Goal: Task Accomplishment & Management: Manage account settings

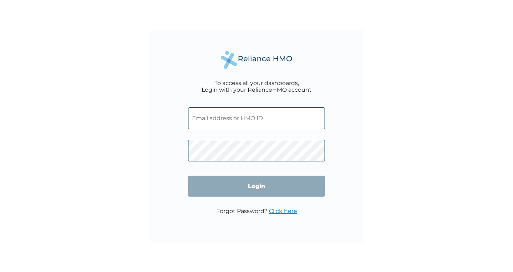
click at [217, 117] on input "text" at bounding box center [256, 119] width 137 height 22
type input "[PERSON_NAME][EMAIL_ADDRESS][PERSON_NAME][DOMAIN_NAME]"
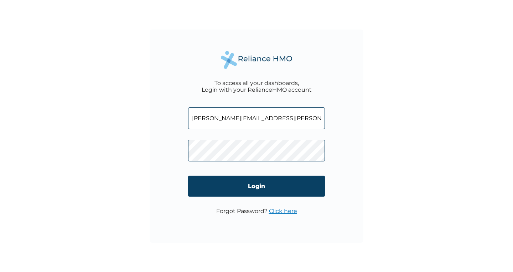
click at [285, 211] on link "Click here" at bounding box center [283, 211] width 28 height 7
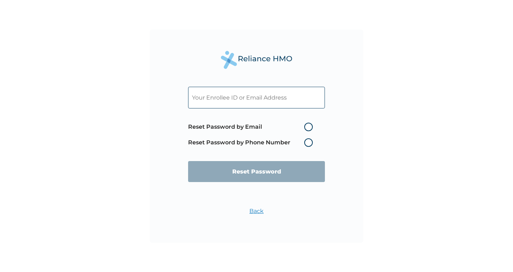
click at [260, 99] on input "text" at bounding box center [256, 98] width 137 height 22
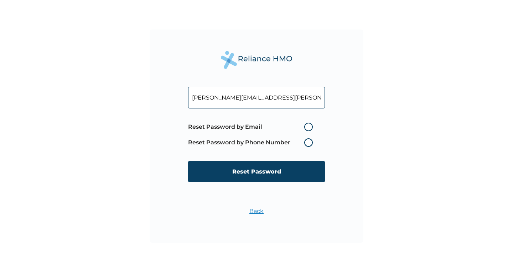
type input "[PERSON_NAME][EMAIL_ADDRESS][PERSON_NAME][DOMAIN_NAME]"
click at [309, 128] on label "Reset Password by Email" at bounding box center [252, 127] width 128 height 9
click at [306, 128] on input "Reset Password by Email" at bounding box center [299, 126] width 11 height 11
radio input "true"
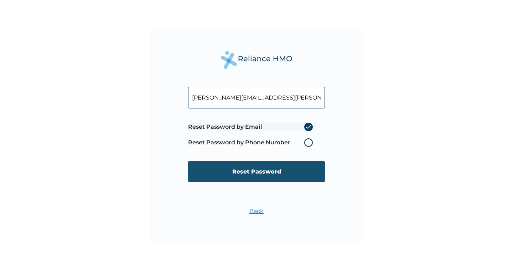
click at [262, 173] on input "Reset Password" at bounding box center [256, 171] width 137 height 21
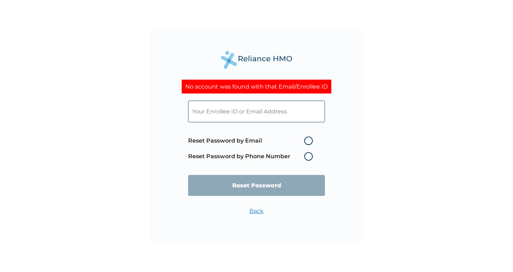
click at [205, 114] on input "text" at bounding box center [256, 112] width 137 height 22
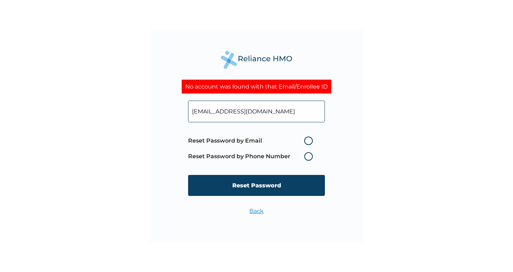
type input "[EMAIL_ADDRESS][DOMAIN_NAME]"
click at [308, 142] on label "Reset Password by Email" at bounding box center [252, 141] width 128 height 9
click at [306, 142] on input "Reset Password by Email" at bounding box center [299, 140] width 11 height 11
radio input "true"
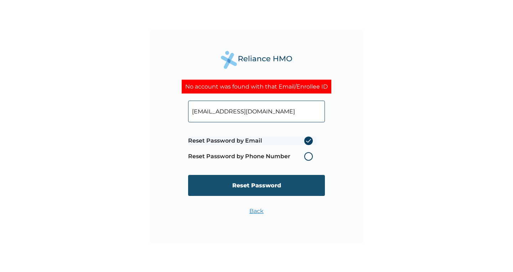
click at [265, 184] on input "Reset Password" at bounding box center [256, 185] width 137 height 21
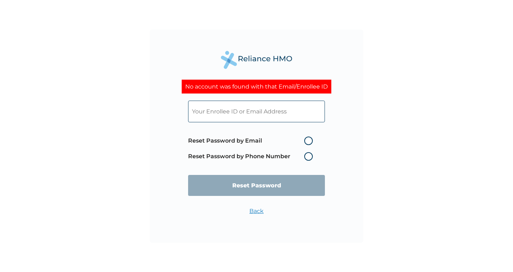
click at [205, 115] on input "text" at bounding box center [256, 112] width 137 height 22
click at [201, 113] on input "text" at bounding box center [256, 112] width 137 height 22
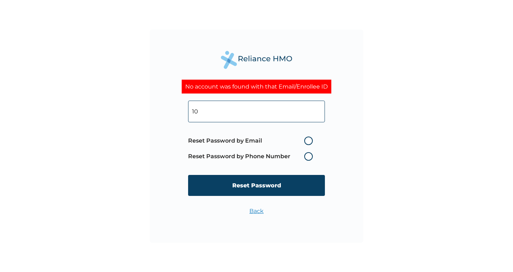
type input "1"
type input "SKP/10310/A"
click at [260, 213] on link "Back" at bounding box center [256, 211] width 14 height 7
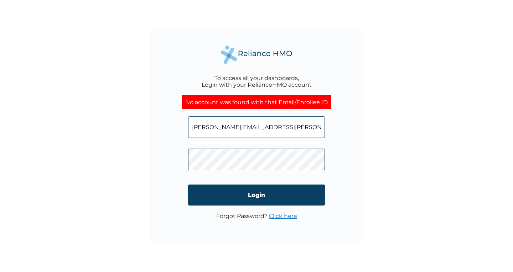
click at [234, 130] on input "[PERSON_NAME][EMAIL_ADDRESS][PERSON_NAME][DOMAIN_NAME]" at bounding box center [256, 127] width 137 height 22
